Goal: Task Accomplishment & Management: Use online tool/utility

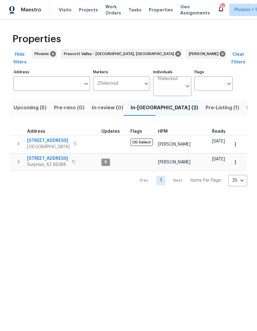
click at [206, 104] on span "Pre-Listing (1)" at bounding box center [223, 108] width 34 height 9
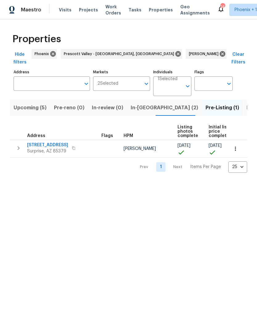
click at [138, 104] on span "In-[GEOGRAPHIC_DATA] (2)" at bounding box center [165, 108] width 68 height 9
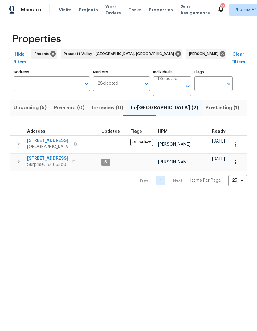
click at [243, 100] on button "Listed (25)" at bounding box center [260, 108] width 34 height 16
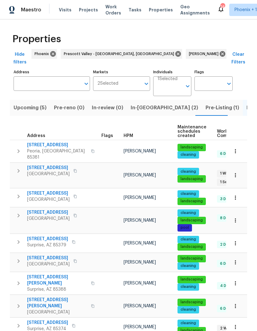
click at [65, 297] on span "[STREET_ADDRESS][PERSON_NAME]" at bounding box center [57, 303] width 60 height 12
click at [55, 320] on span "[STREET_ADDRESS]" at bounding box center [47, 323] width 41 height 6
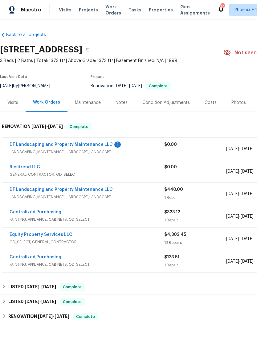
click at [241, 98] on div "Photos" at bounding box center [238, 102] width 29 height 18
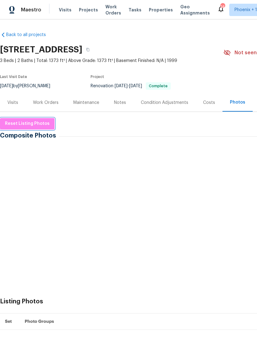
click at [34, 127] on span "Reset Listing Photos" at bounding box center [27, 124] width 45 height 8
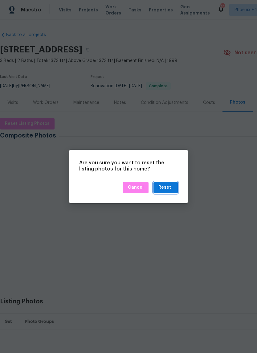
click at [168, 187] on div "Reset" at bounding box center [164, 188] width 13 height 8
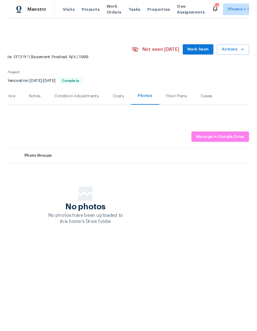
scroll to position [0, 91]
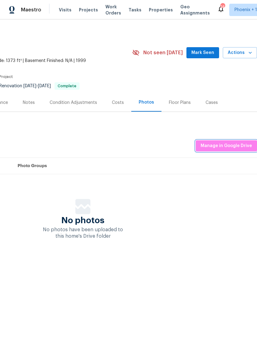
click at [229, 146] on span "Manage in Google Drive" at bounding box center [226, 146] width 51 height 8
